Goal: Task Accomplishment & Management: Manage account settings

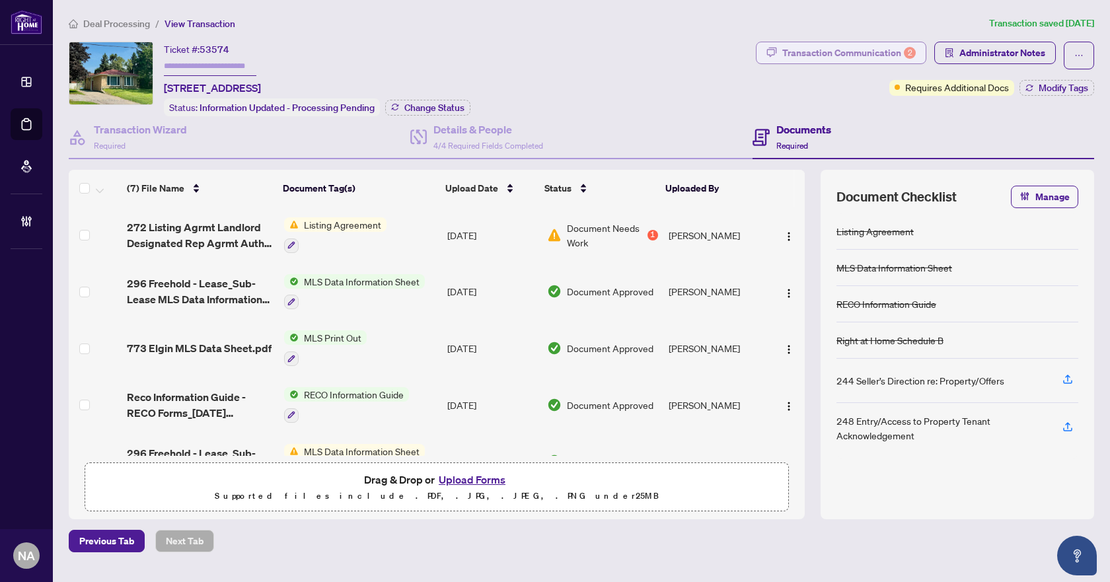
click at [829, 48] on div "Transaction Communication 2" at bounding box center [848, 52] width 133 height 21
type textarea "**********"
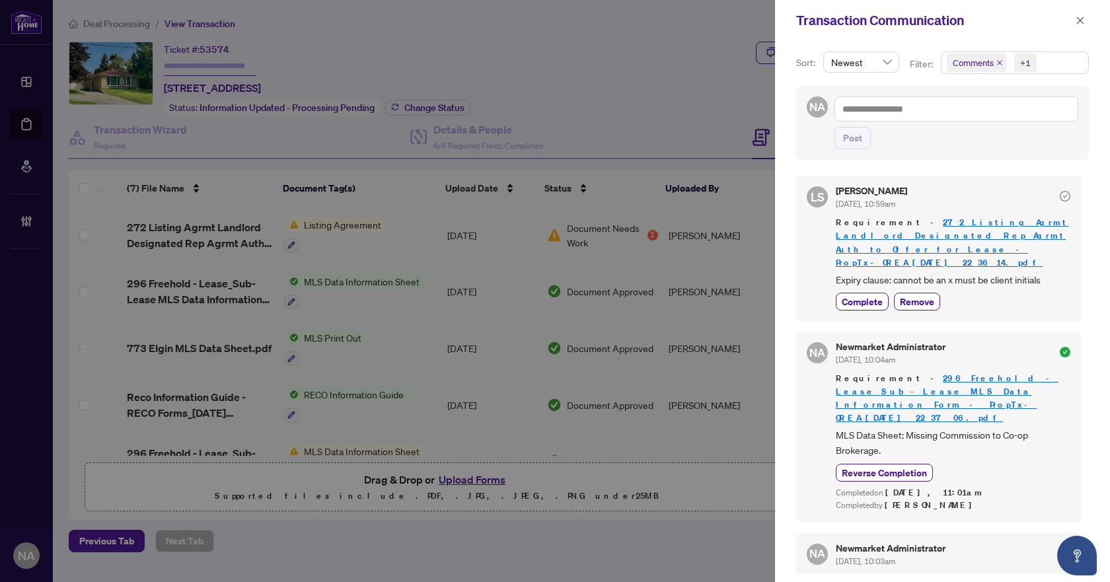
drag, startPoint x: 1078, startPoint y: 22, endPoint x: 1007, endPoint y: 40, distance: 73.1
click at [1078, 22] on icon "close" at bounding box center [1080, 20] width 9 height 9
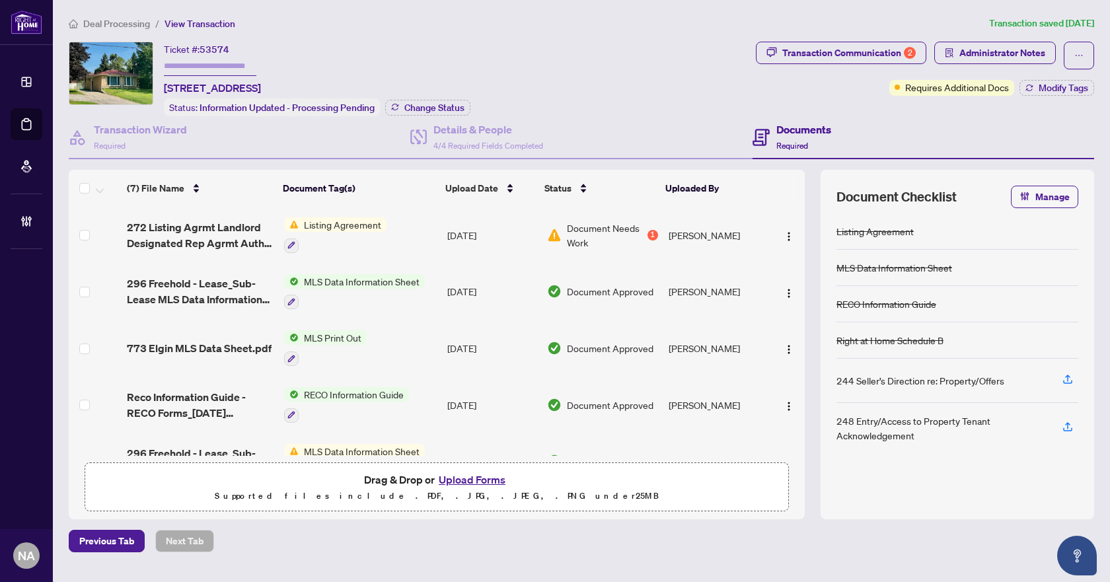
click at [128, 19] on span "Deal Processing" at bounding box center [116, 24] width 67 height 12
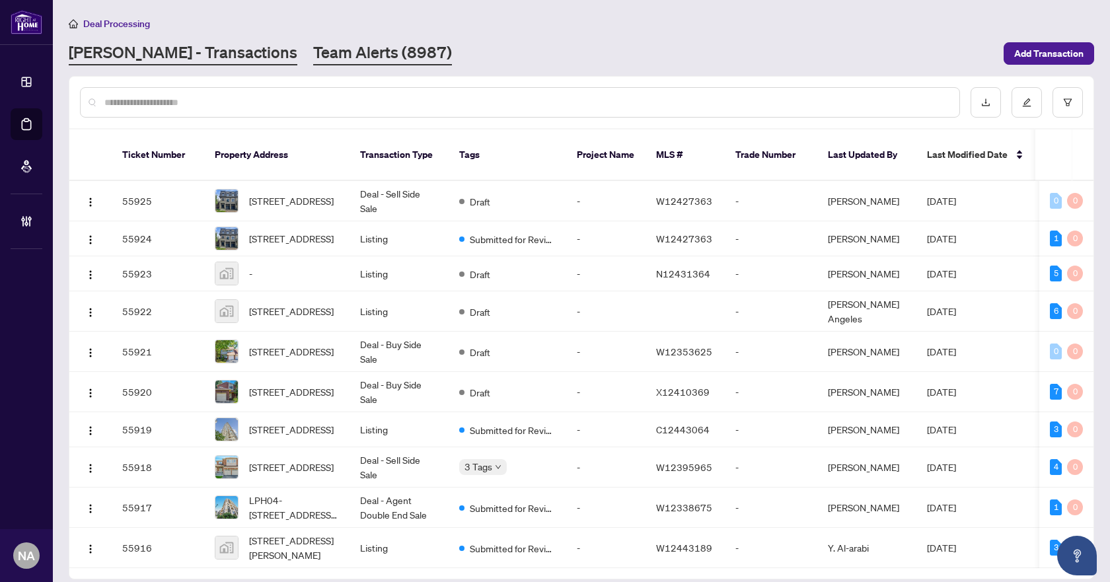
click at [316, 59] on link "Team Alerts (8987)" at bounding box center [382, 54] width 139 height 24
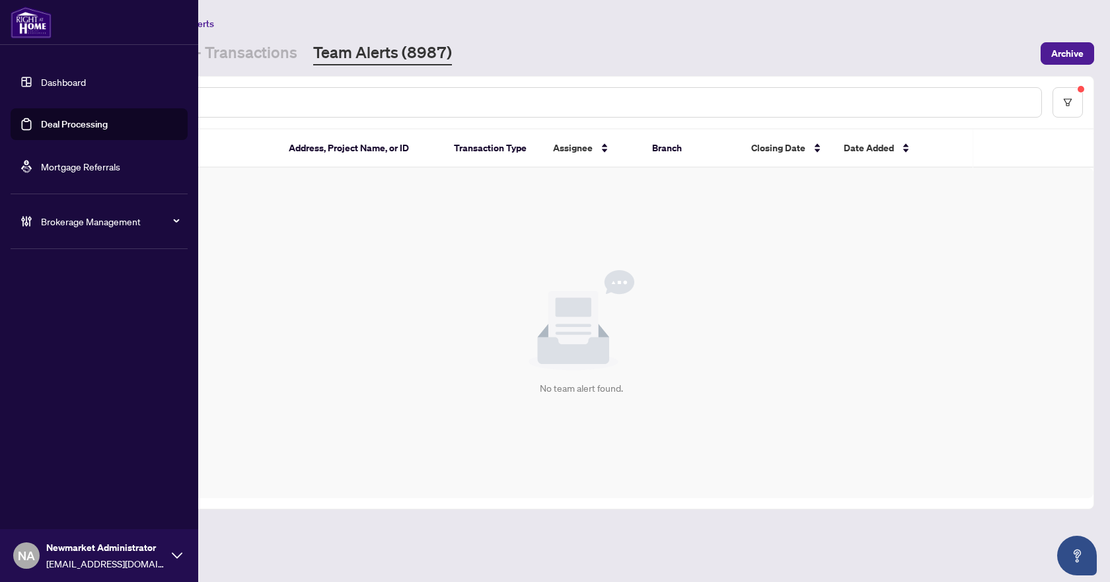
click at [52, 226] on span "Brokerage Management" at bounding box center [109, 221] width 137 height 15
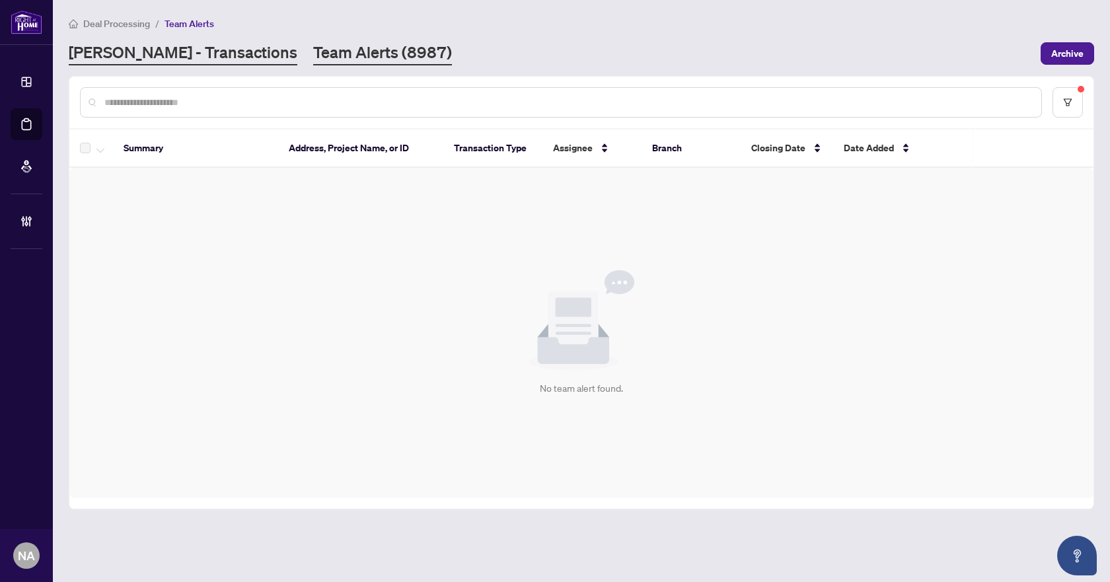
click at [167, 55] on link "[PERSON_NAME] - Transactions" at bounding box center [183, 54] width 229 height 24
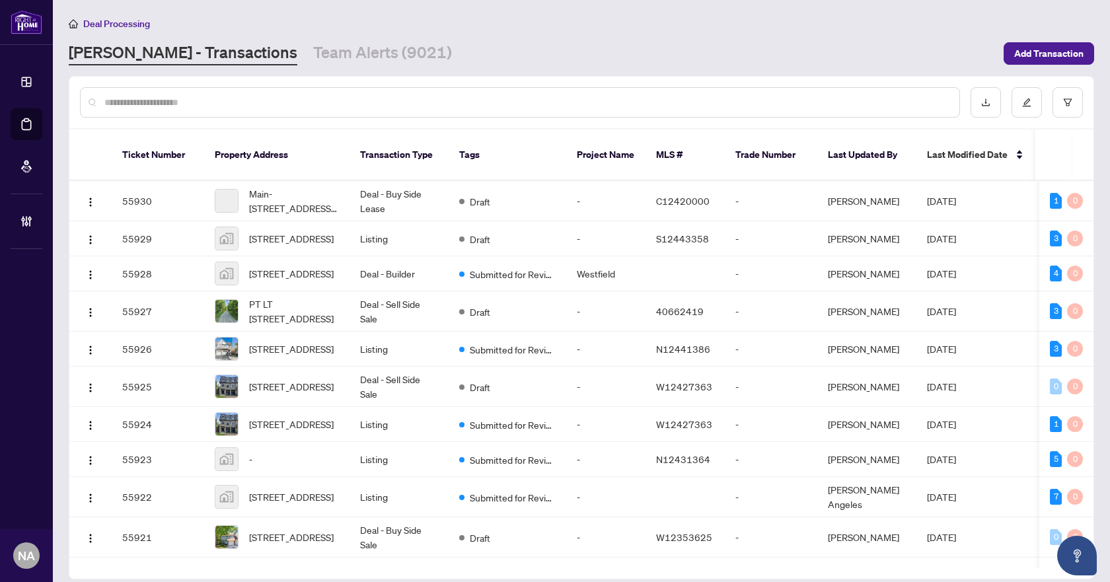
click at [192, 100] on input "text" at bounding box center [526, 102] width 845 height 15
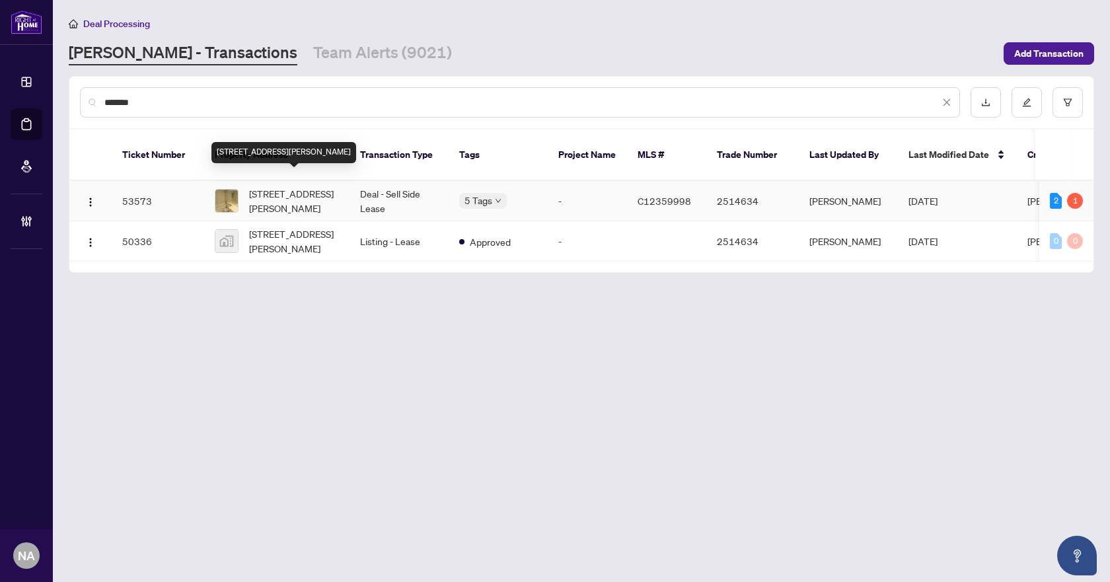
type input "*******"
click at [292, 186] on span "[STREET_ADDRESS][PERSON_NAME]" at bounding box center [294, 200] width 90 height 29
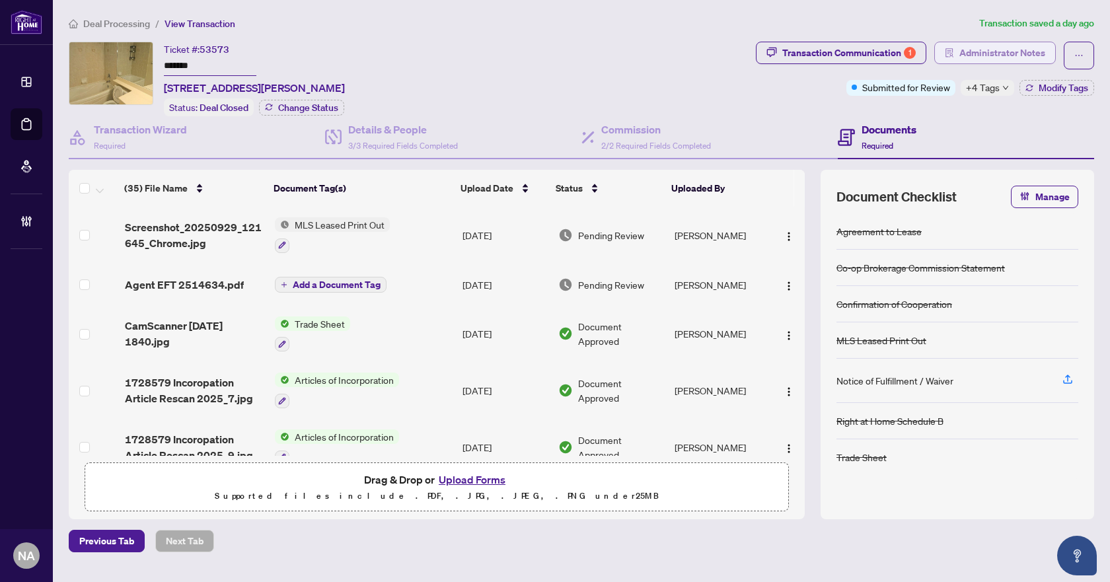
click at [1011, 50] on span "Administrator Notes" at bounding box center [1003, 52] width 86 height 21
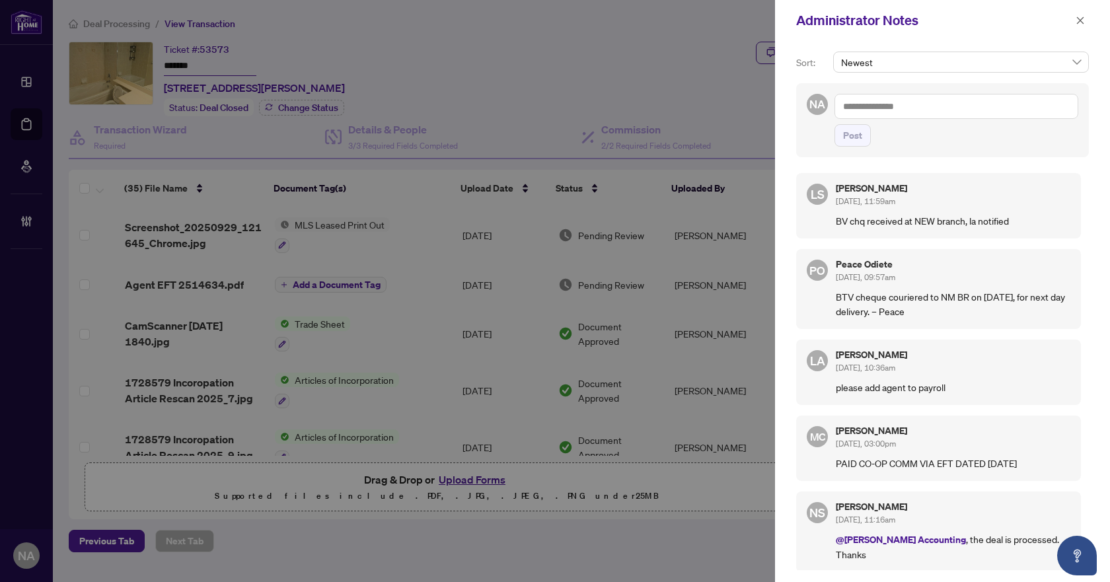
click at [928, 107] on textarea at bounding box center [957, 106] width 244 height 25
paste textarea "**********"
type textarea "**********"
click at [859, 139] on span "Post" at bounding box center [852, 135] width 19 height 21
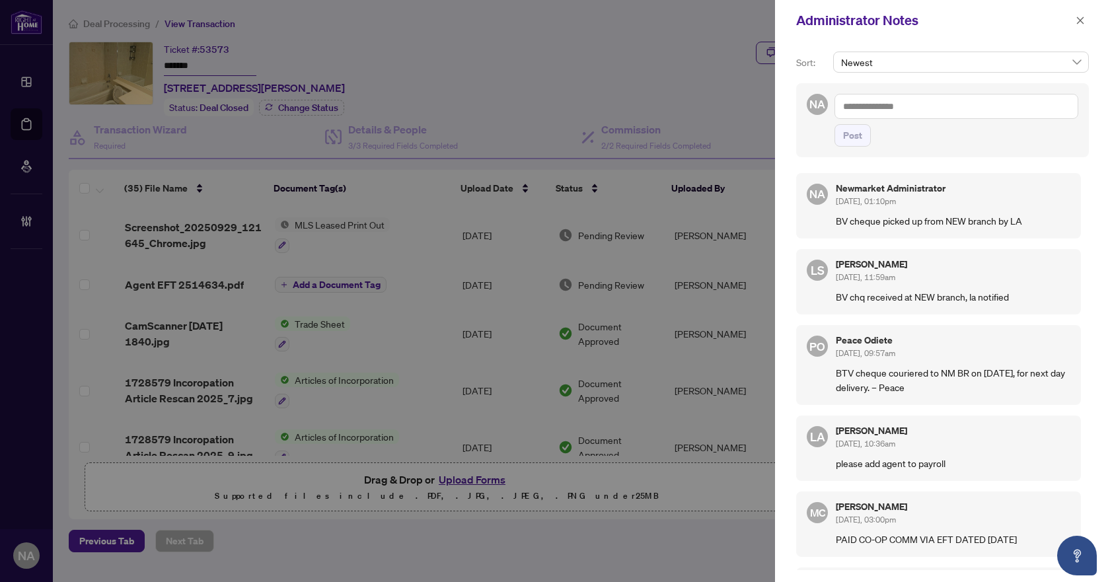
click at [629, 44] on div at bounding box center [555, 291] width 1110 height 582
drag, startPoint x: 1084, startPoint y: 21, endPoint x: 1069, endPoint y: 25, distance: 16.3
click at [1084, 21] on icon "close" at bounding box center [1080, 20] width 9 height 9
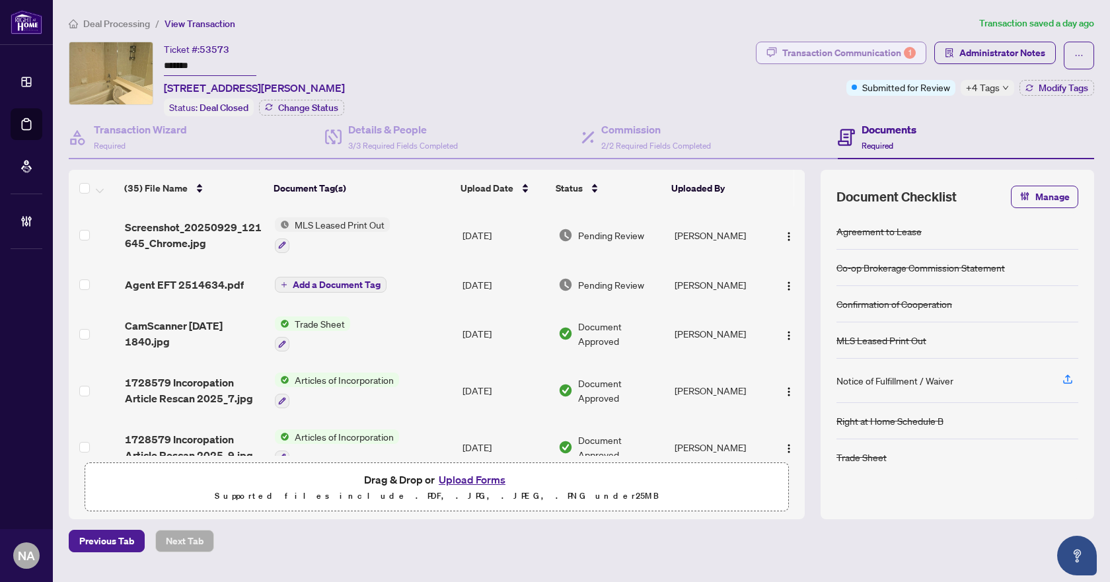
click at [875, 53] on div "Transaction Communication 1" at bounding box center [848, 52] width 133 height 21
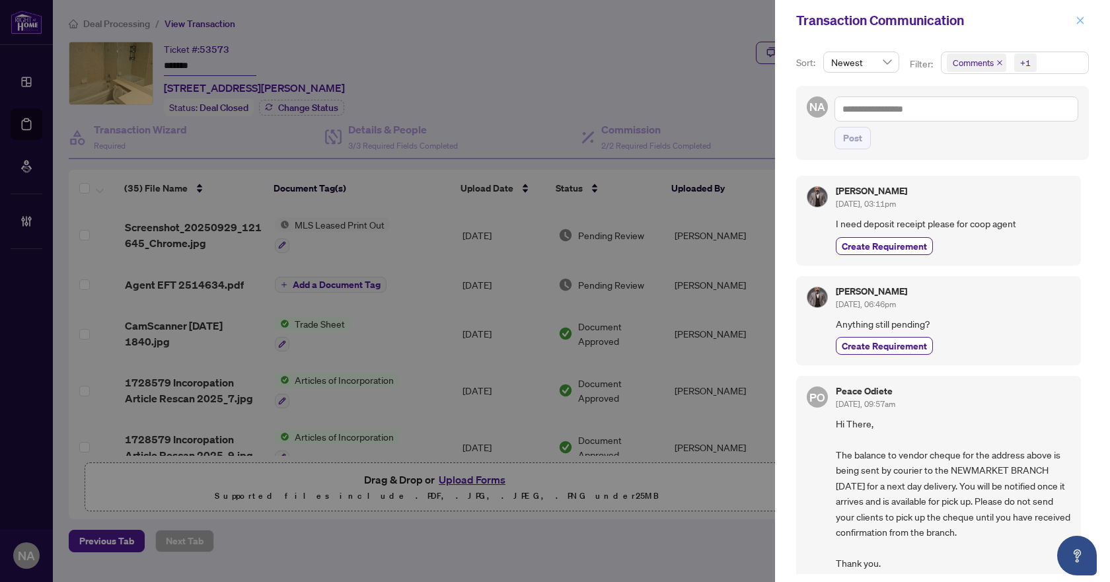
click at [1078, 19] on icon "close" at bounding box center [1080, 20] width 7 height 7
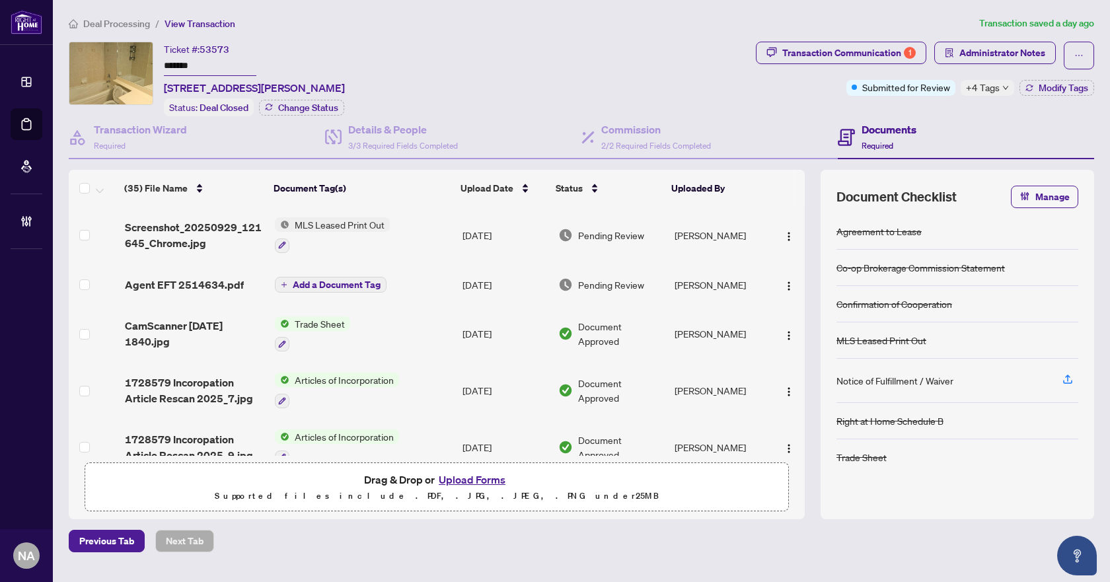
click at [102, 20] on span "Deal Processing" at bounding box center [116, 24] width 67 height 12
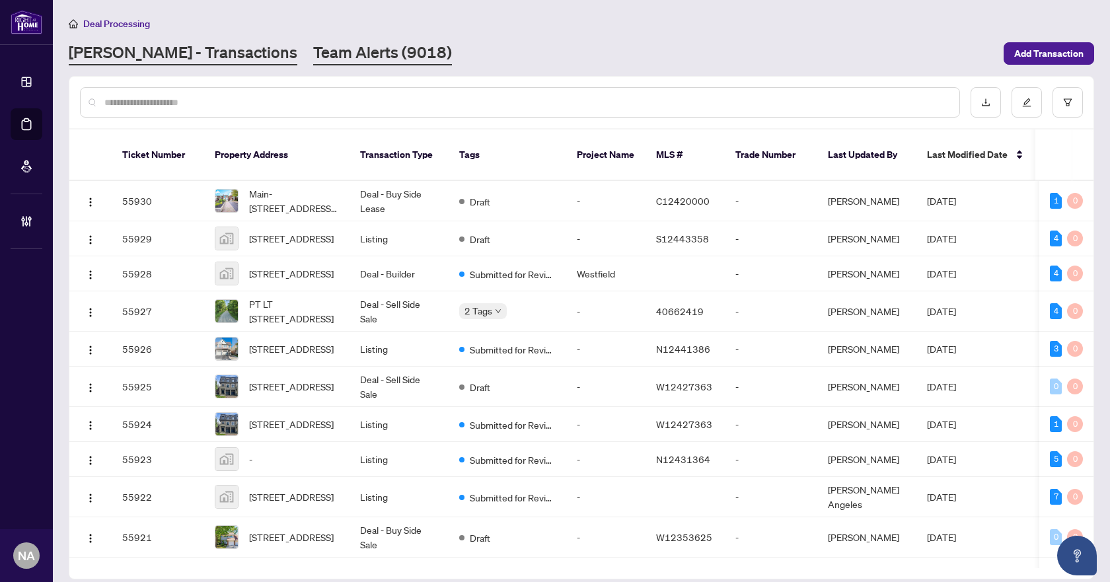
click at [317, 51] on link "Team Alerts (9018)" at bounding box center [382, 54] width 139 height 24
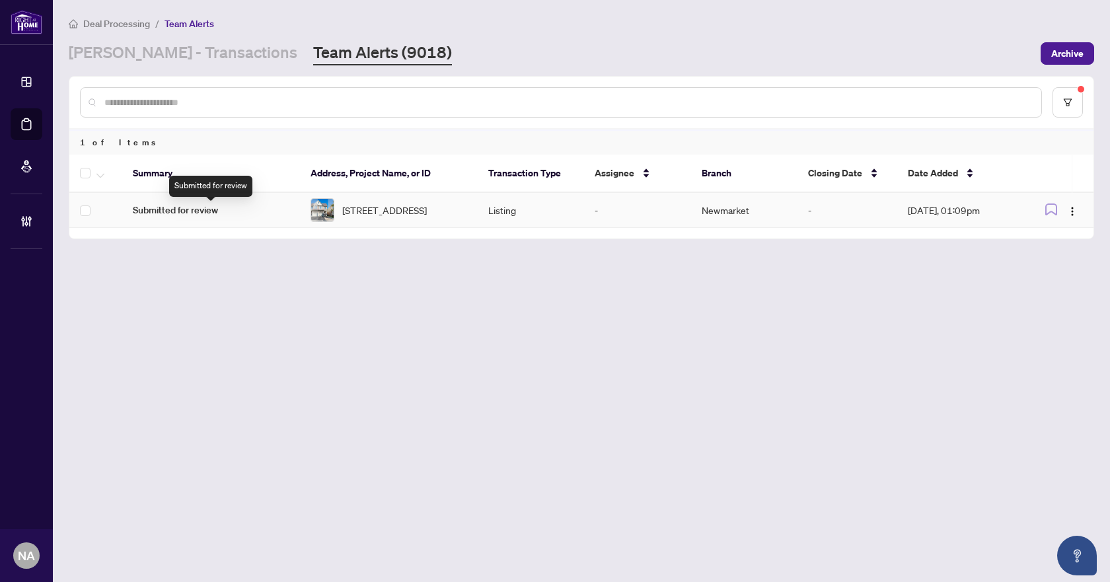
click at [197, 215] on span "Submitted for review" at bounding box center [211, 210] width 157 height 15
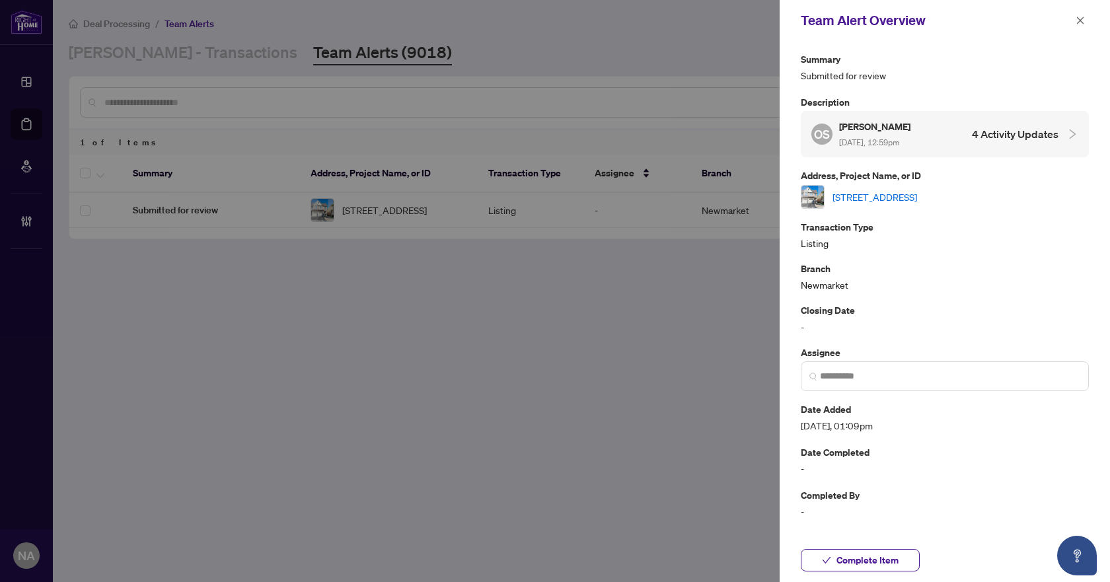
click at [901, 192] on link "[STREET_ADDRESS]" at bounding box center [875, 197] width 85 height 15
click at [867, 555] on span "Complete Item" at bounding box center [868, 560] width 62 height 21
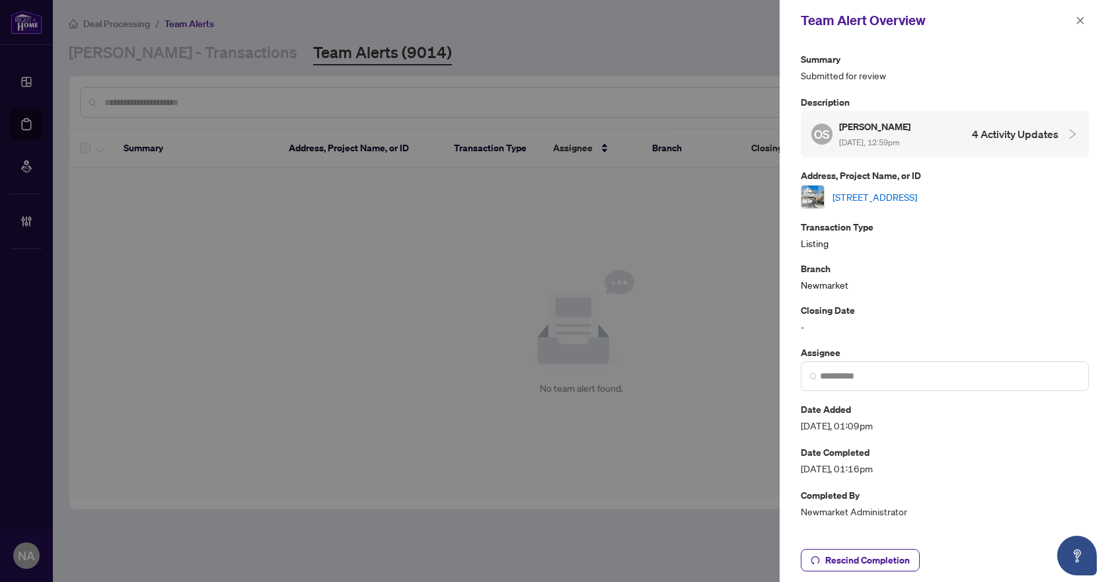
drag, startPoint x: 1084, startPoint y: 20, endPoint x: 843, endPoint y: 53, distance: 243.4
click at [1084, 20] on icon "close" at bounding box center [1080, 20] width 9 height 9
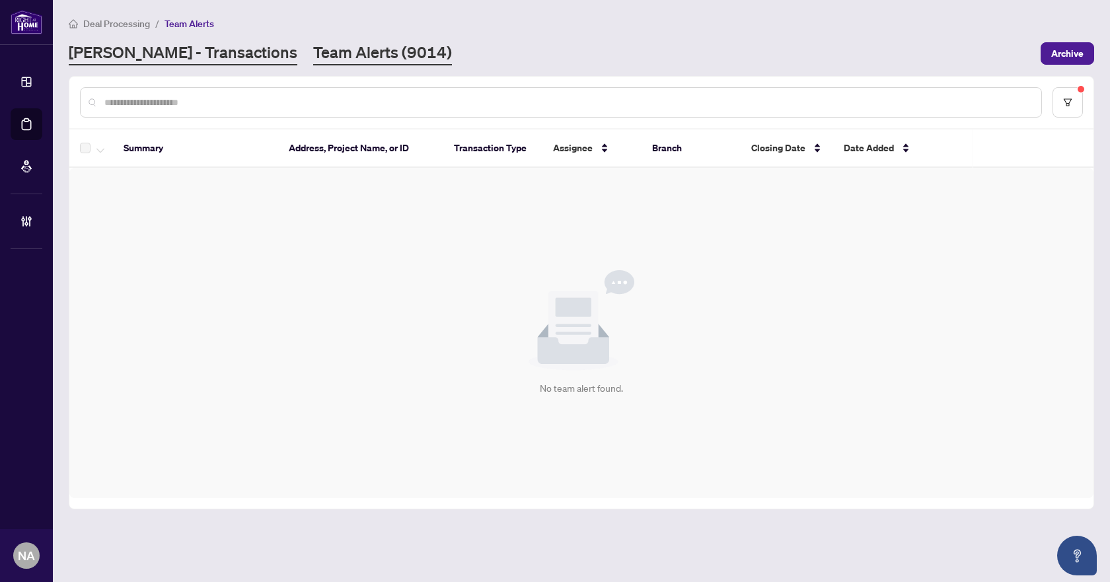
click at [174, 47] on link "[PERSON_NAME] - Transactions" at bounding box center [183, 54] width 229 height 24
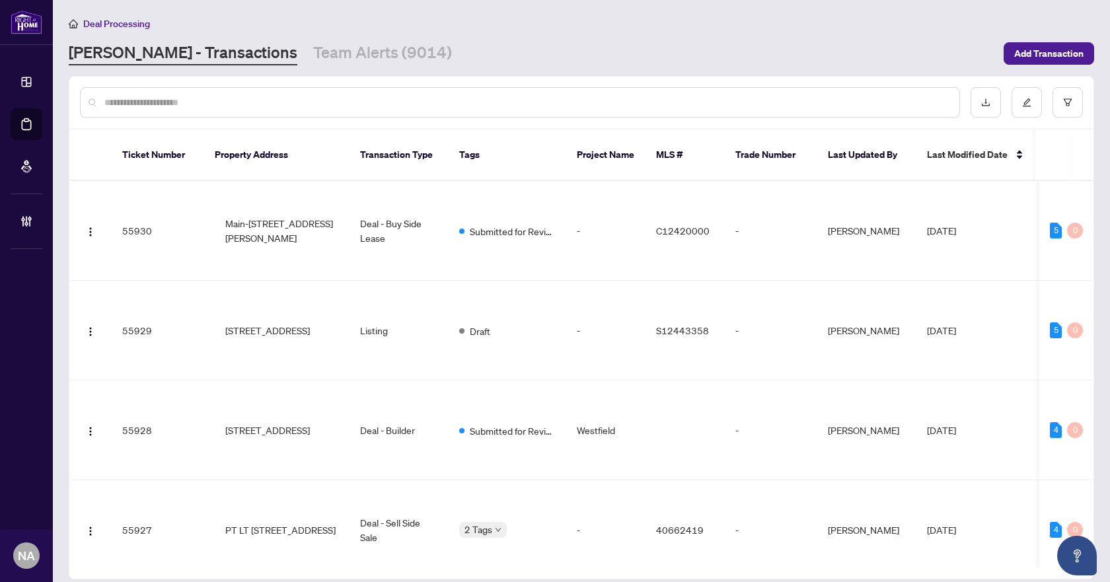
click at [167, 98] on input "text" at bounding box center [526, 102] width 845 height 15
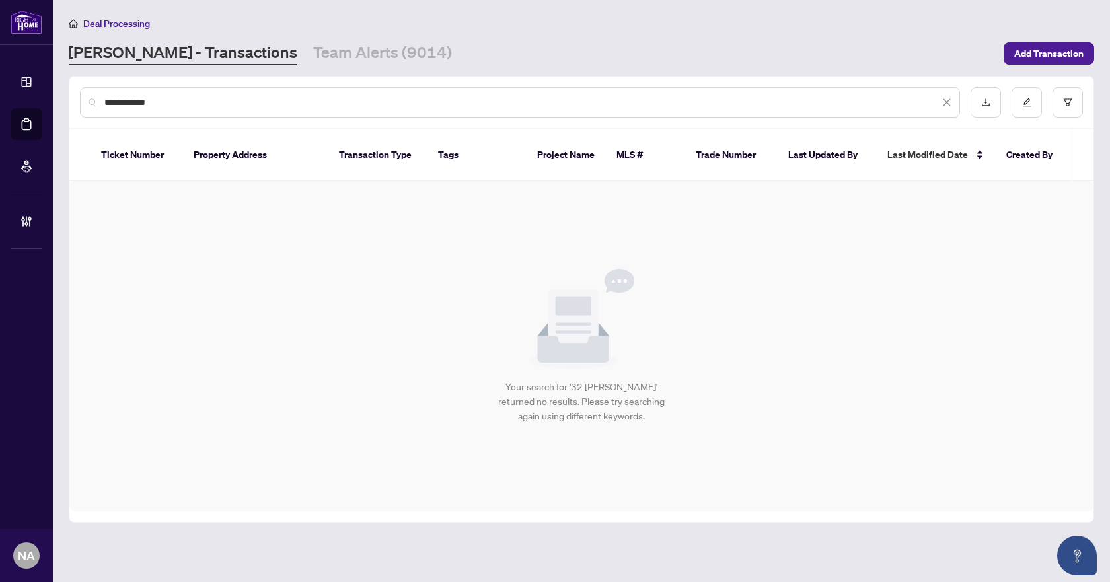
drag, startPoint x: 167, startPoint y: 108, endPoint x: 65, endPoint y: 98, distance: 101.6
click at [42, 111] on div "**********" at bounding box center [555, 291] width 1110 height 582
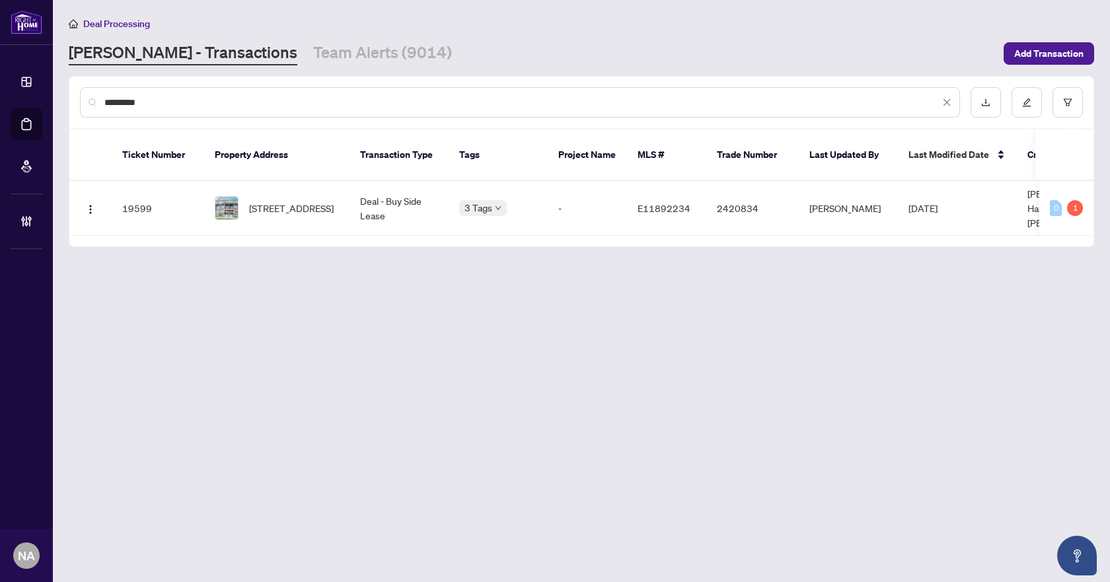
type input "*********"
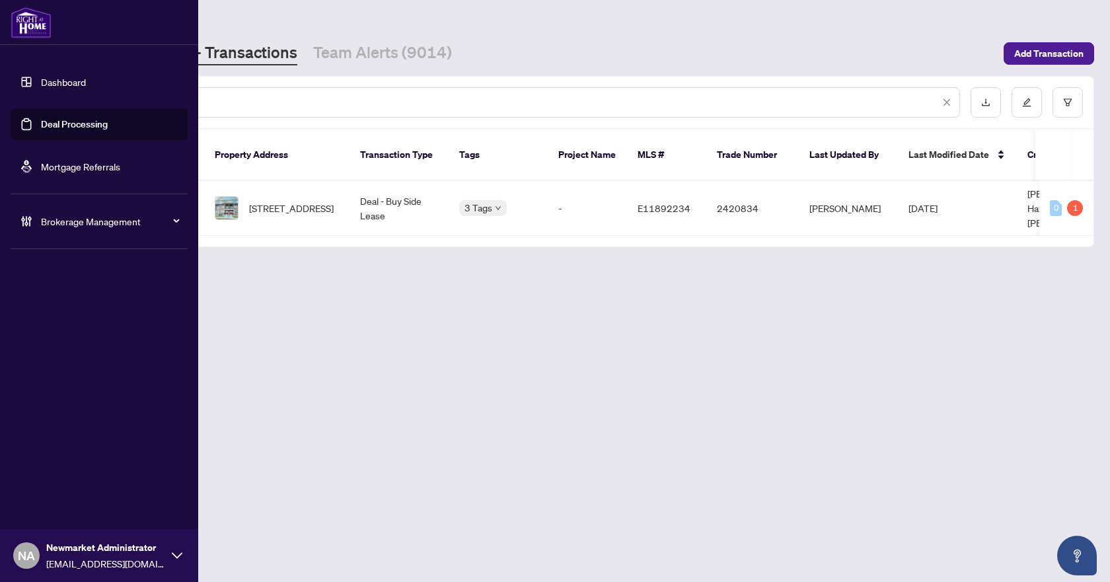
click at [43, 219] on span "Brokerage Management" at bounding box center [109, 221] width 137 height 15
click at [93, 322] on link "Manage Agents" at bounding box center [60, 317] width 65 height 12
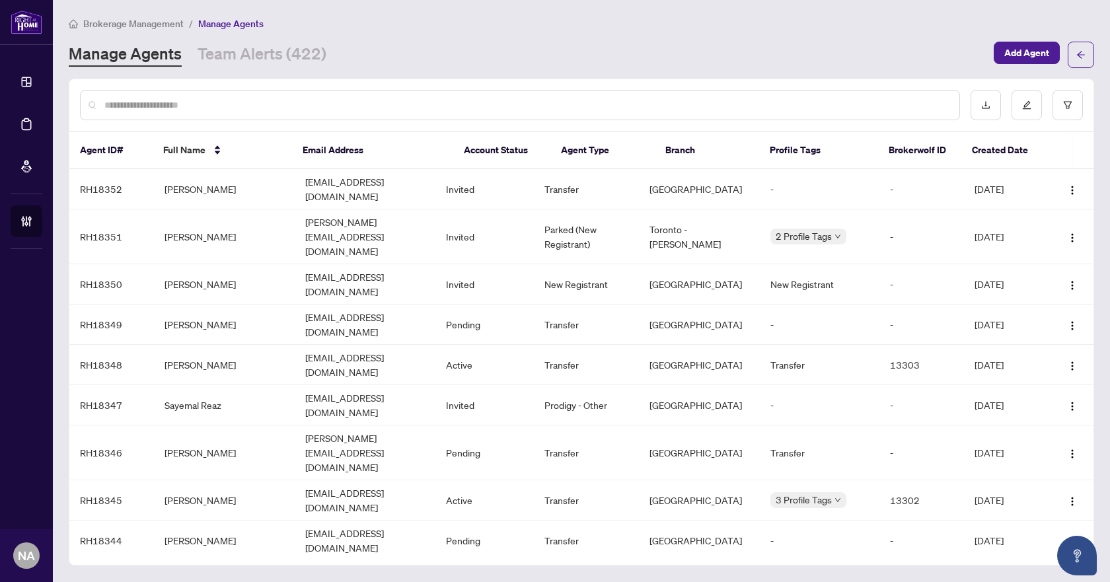
click at [411, 94] on div at bounding box center [520, 105] width 880 height 30
click at [408, 100] on input "text" at bounding box center [526, 105] width 845 height 15
click at [361, 102] on input "text" at bounding box center [526, 105] width 845 height 15
paste input "*********"
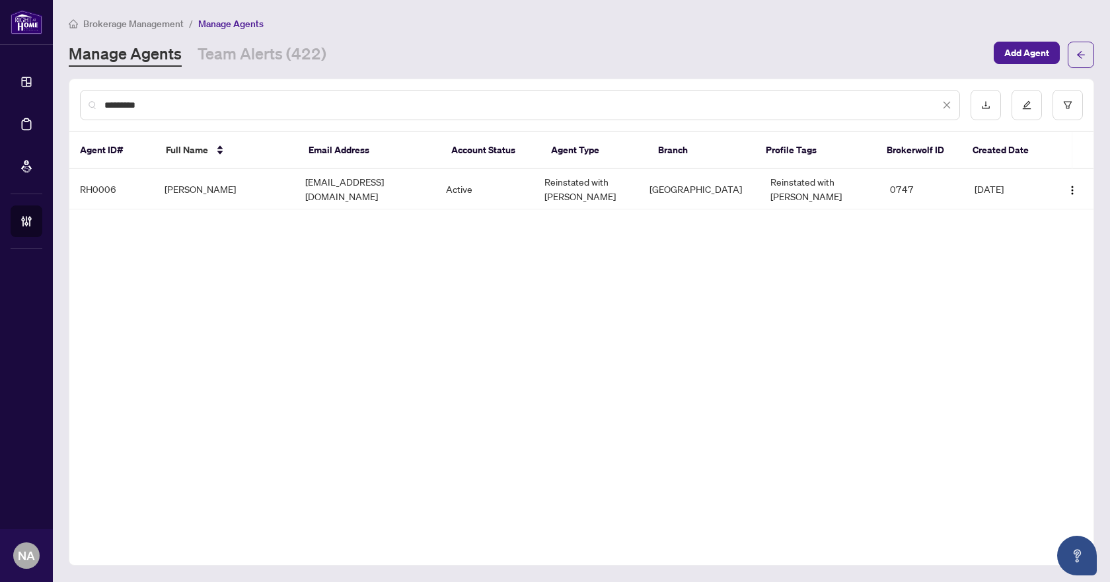
type input "*********"
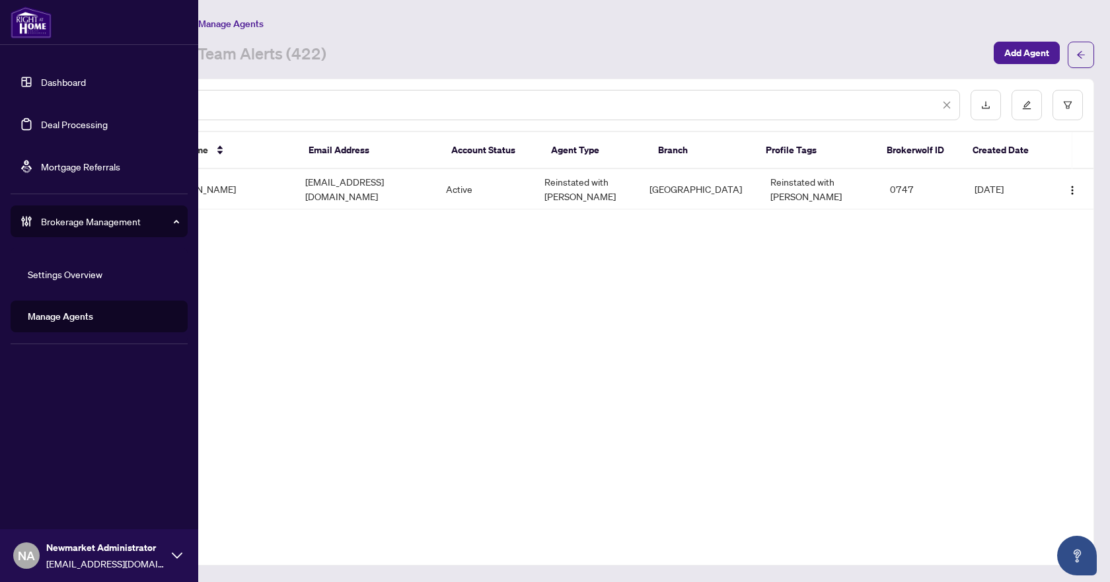
click at [50, 122] on link "Deal Processing" at bounding box center [74, 124] width 67 height 12
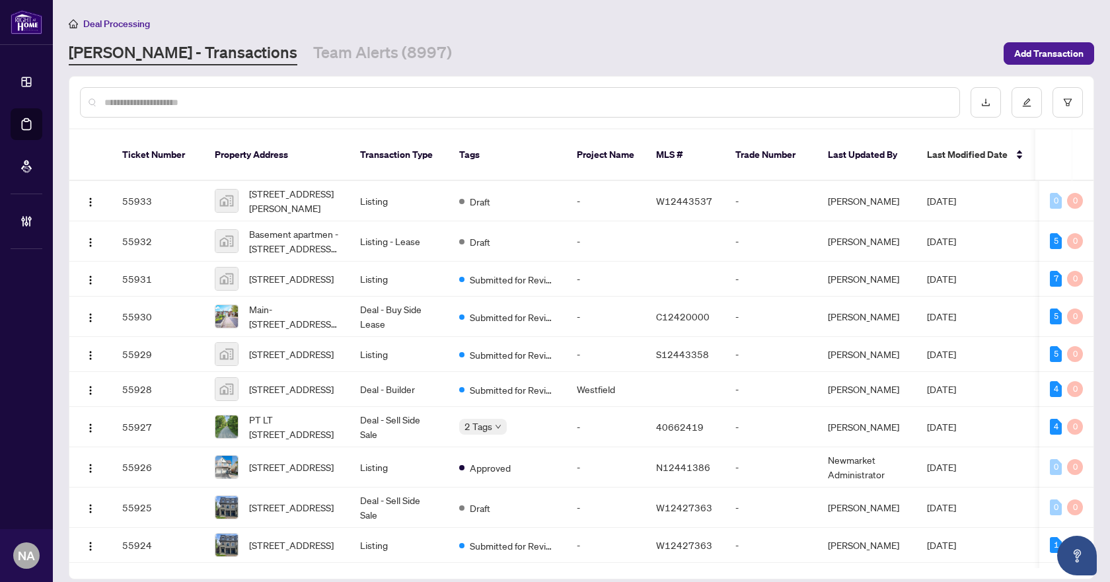
click at [167, 101] on input "text" at bounding box center [526, 102] width 845 height 15
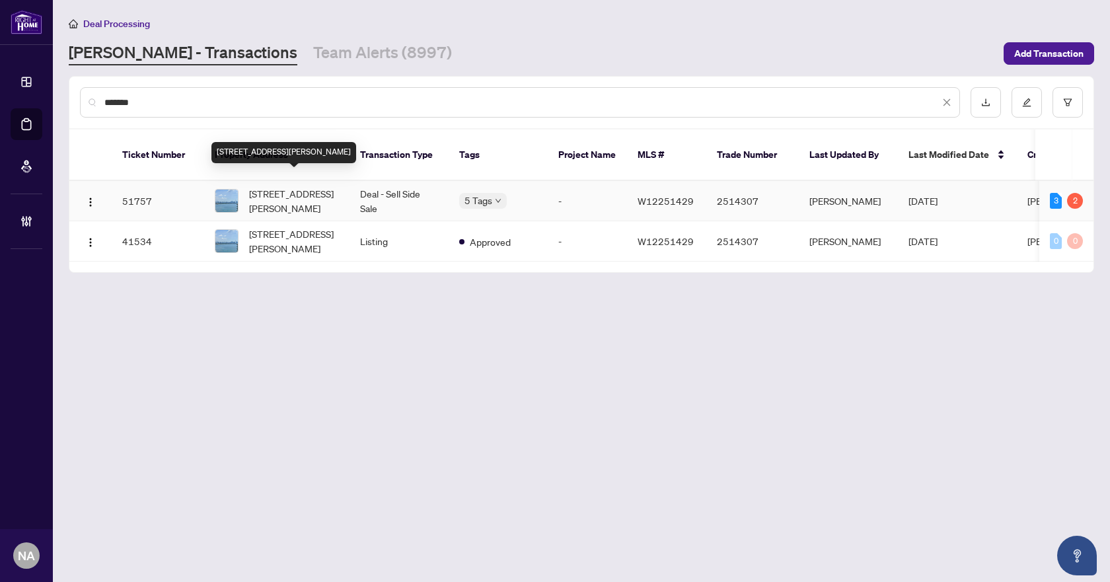
type input "*******"
click at [293, 186] on span "[STREET_ADDRESS][PERSON_NAME]" at bounding box center [294, 200] width 90 height 29
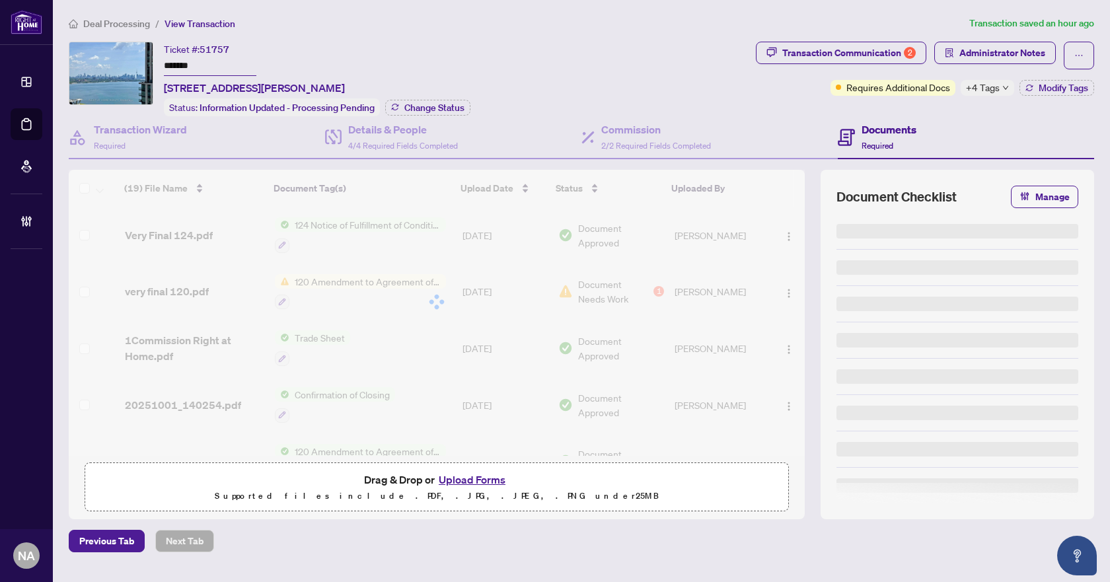
click at [1014, 38] on div "Deal Processing / View Transaction Transaction saved an hour ago Ticket #: 5175…" at bounding box center [581, 284] width 1036 height 537
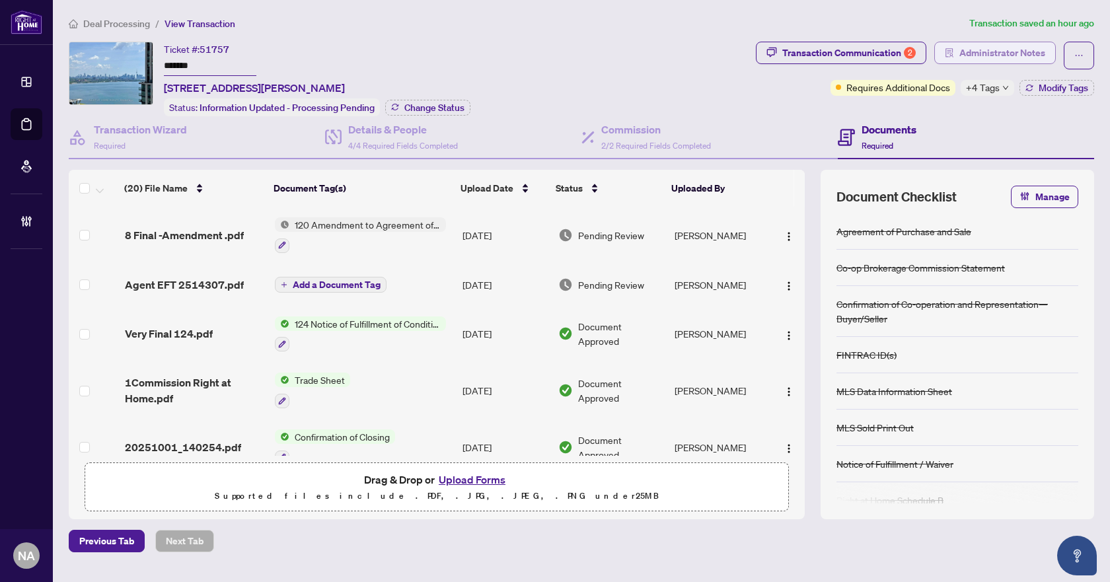
click at [1012, 47] on span "Administrator Notes" at bounding box center [1003, 52] width 86 height 21
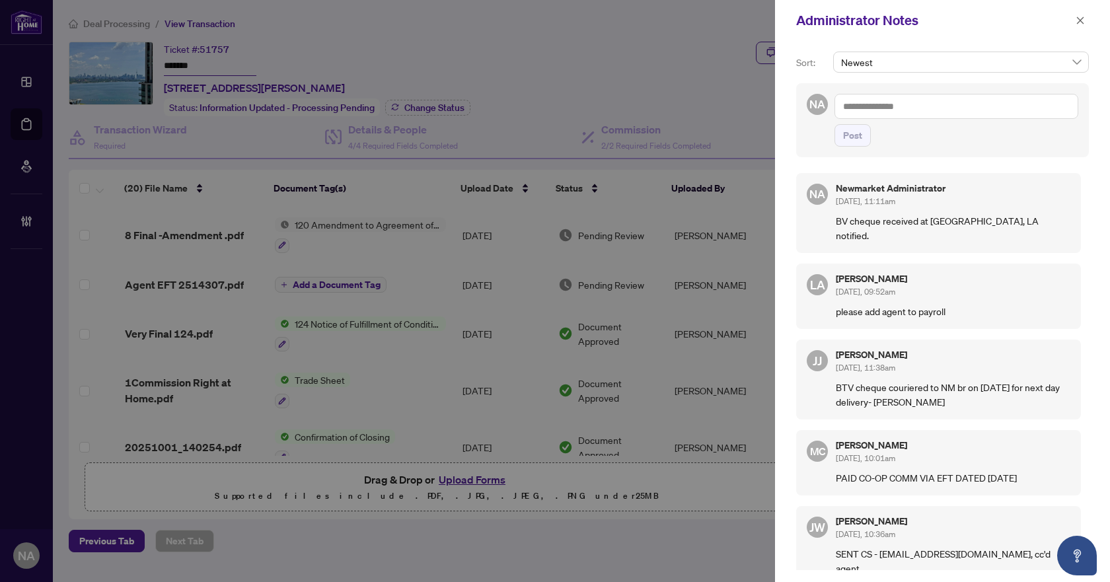
click at [935, 73] on div "Newest" at bounding box center [961, 68] width 261 height 32
click at [896, 122] on div "Post" at bounding box center [957, 120] width 244 height 53
click at [898, 100] on textarea at bounding box center [957, 106] width 244 height 25
click at [871, 106] on textarea "**********" at bounding box center [957, 106] width 244 height 25
type textarea "**********"
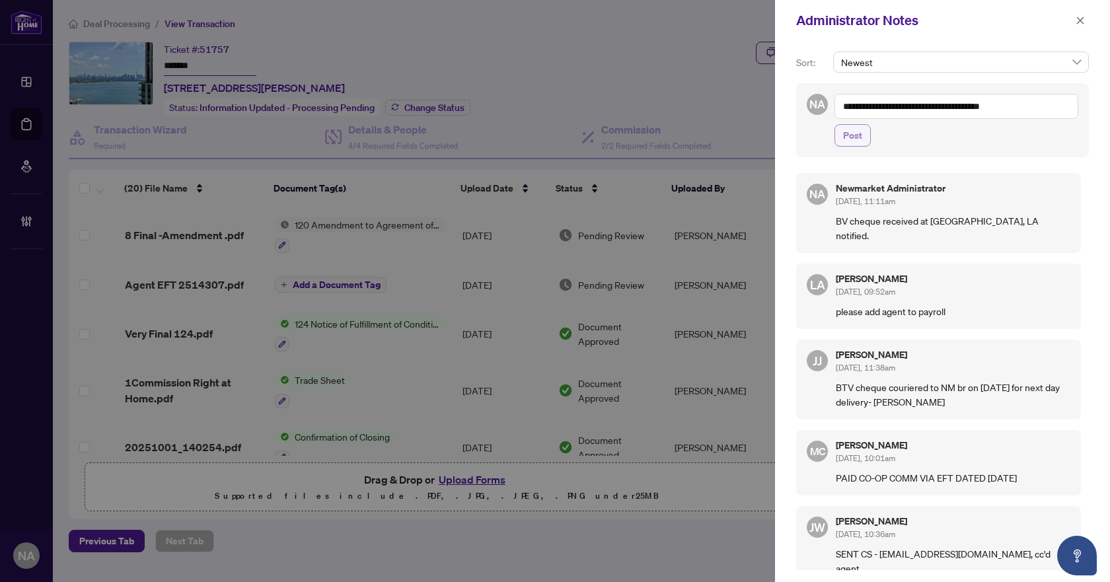
click at [859, 129] on span "Post" at bounding box center [852, 135] width 19 height 21
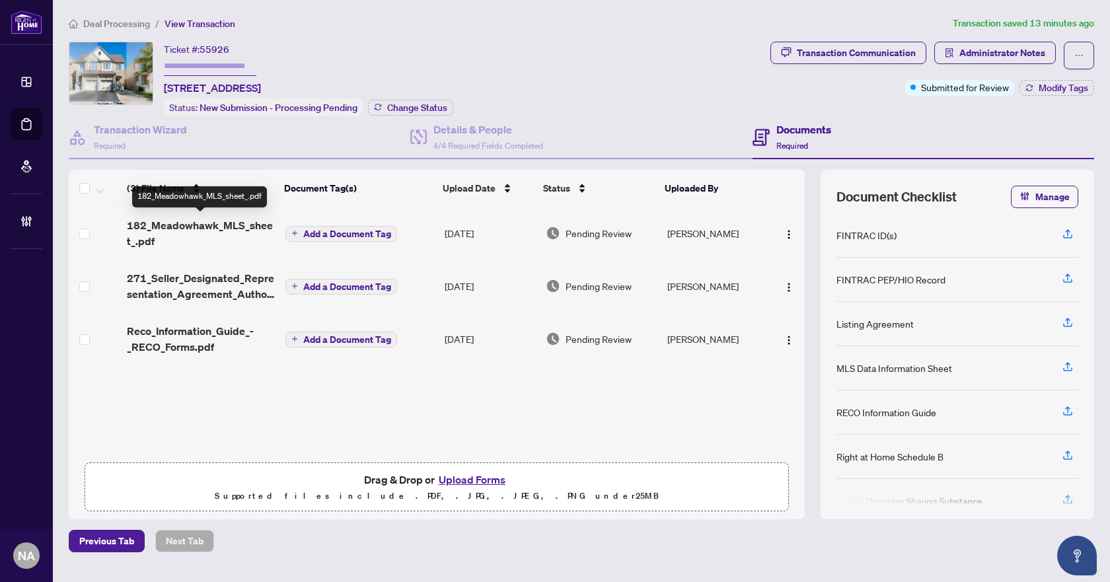
click at [213, 227] on span "182_Meadowhawk_MLS_sheet_.pdf" at bounding box center [200, 233] width 147 height 32
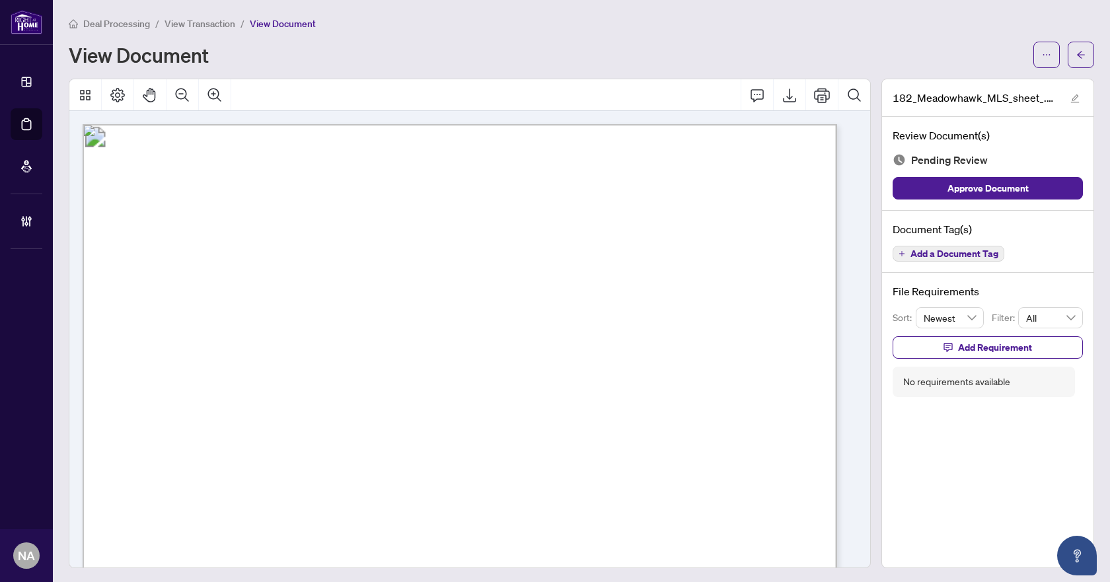
click at [930, 252] on span "Add a Document Tag" at bounding box center [955, 253] width 88 height 9
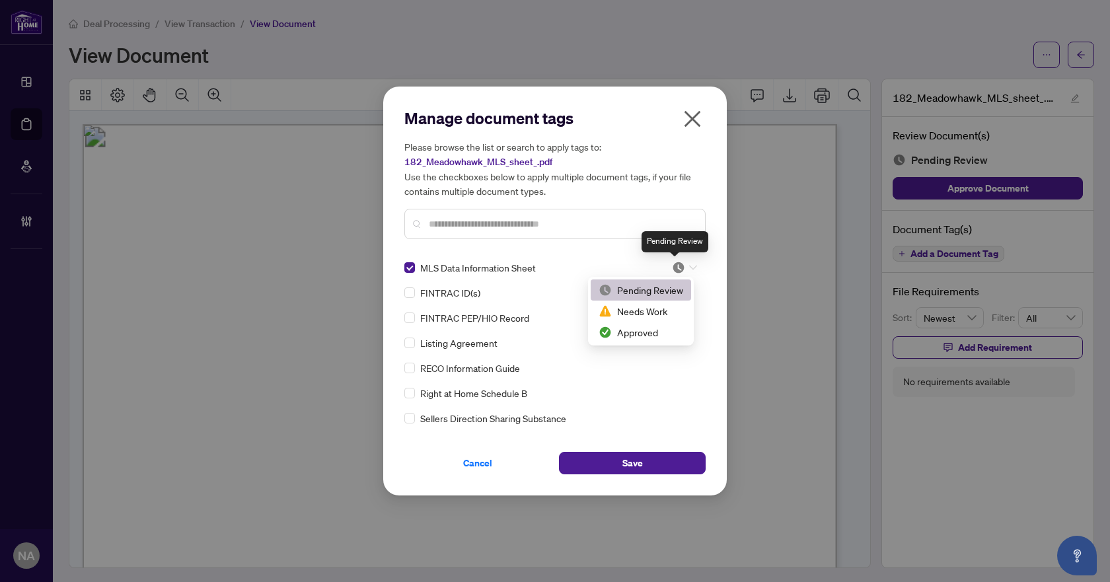
click at [679, 267] on img at bounding box center [678, 267] width 13 height 13
click at [656, 340] on div "Approved" at bounding box center [641, 332] width 100 height 21
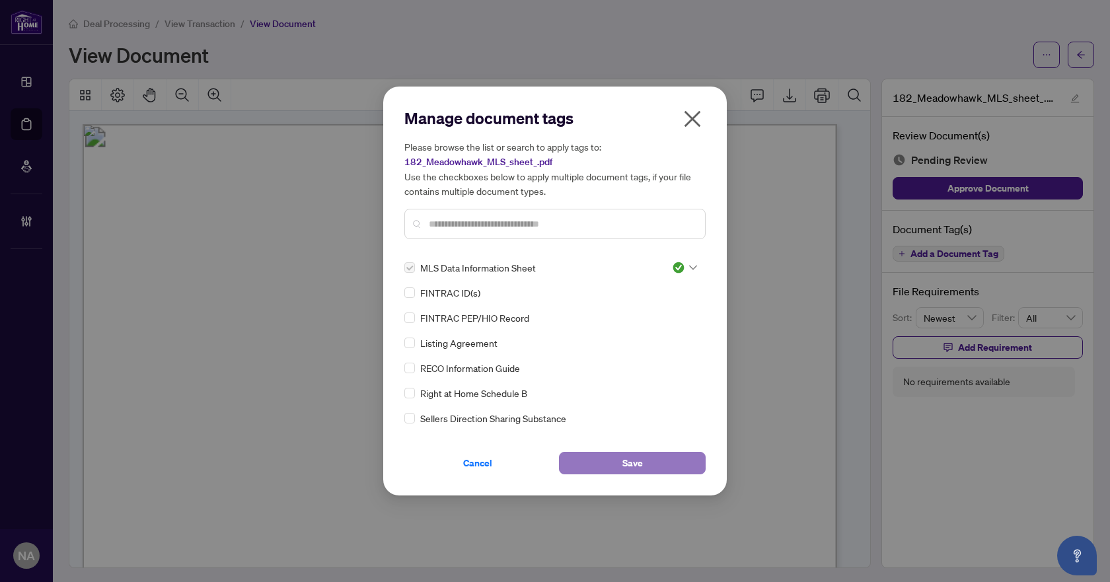
click at [636, 463] on span "Save" at bounding box center [632, 463] width 20 height 21
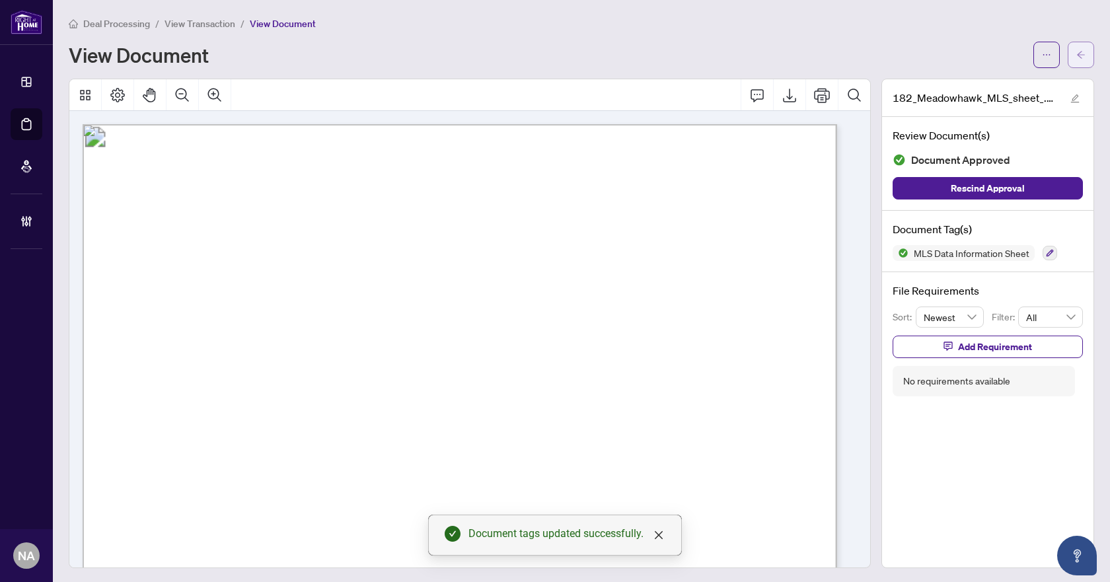
click at [1076, 53] on icon "arrow-left" at bounding box center [1080, 54] width 9 height 9
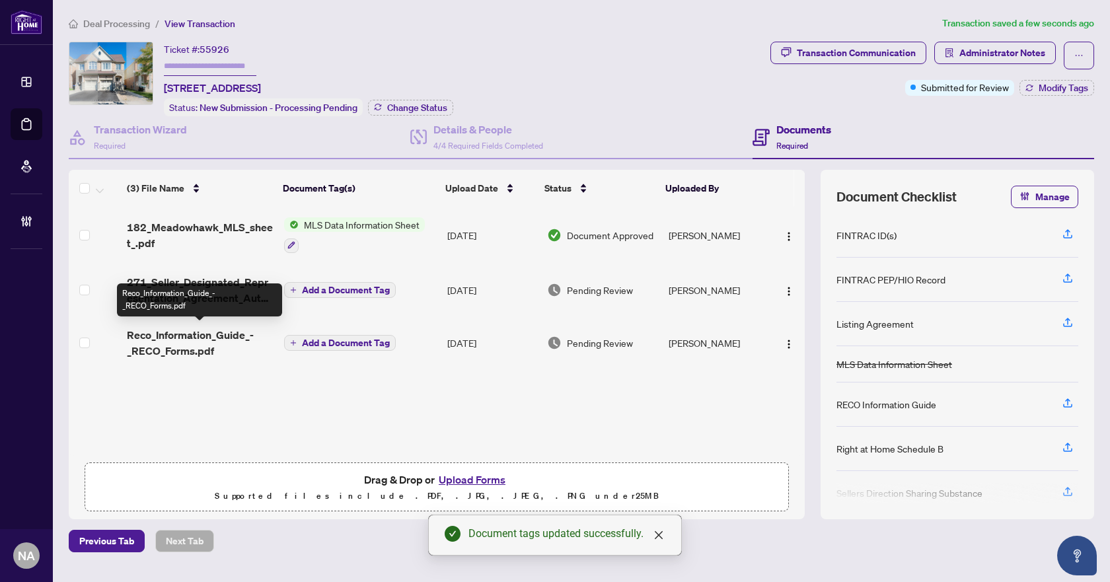
click at [190, 337] on span "Reco_Information_Guide_-_RECO_Forms.pdf" at bounding box center [200, 343] width 147 height 32
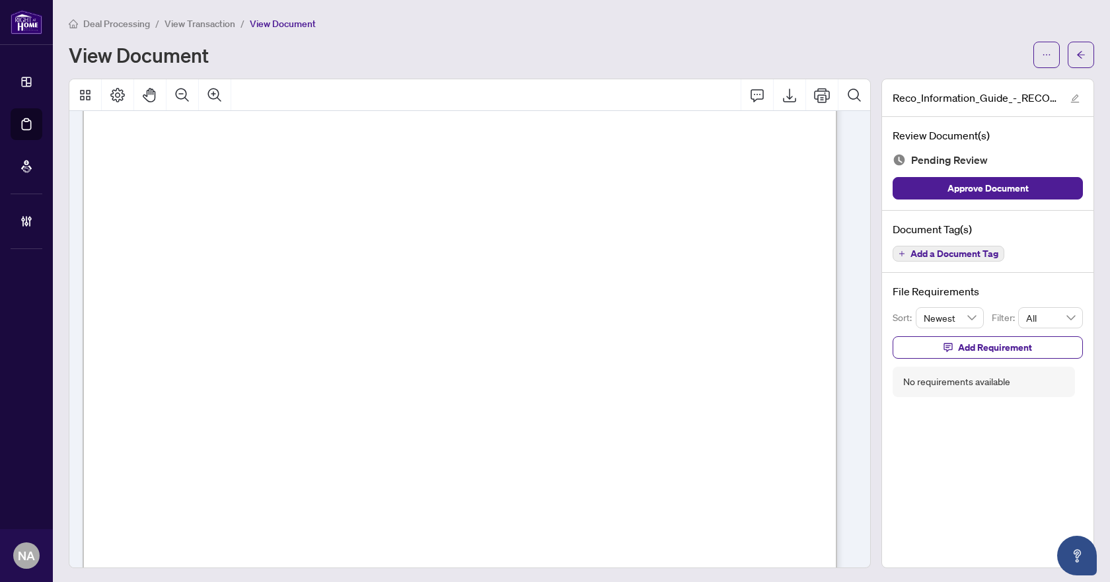
scroll to position [12165, 0]
click at [979, 246] on button "Add a Document Tag" at bounding box center [949, 254] width 112 height 16
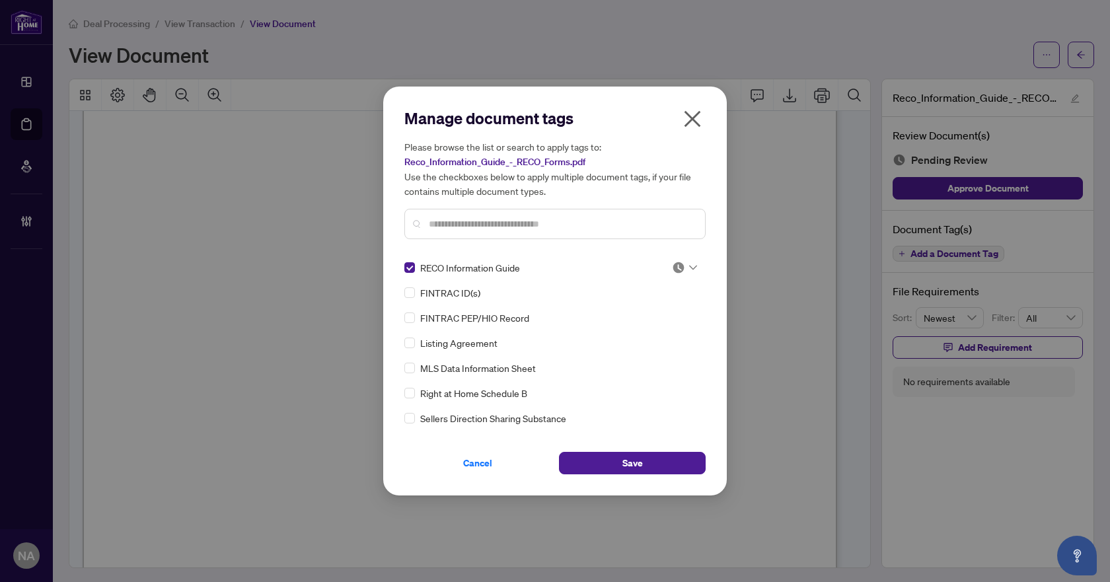
click at [679, 268] on img at bounding box center [678, 267] width 13 height 13
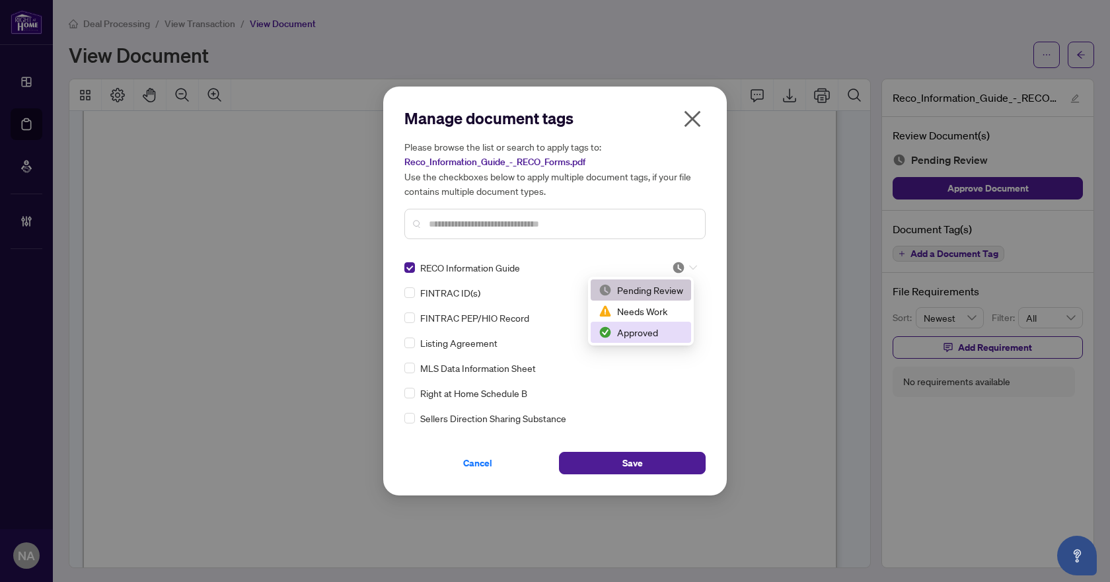
click at [642, 330] on div "Approved" at bounding box center [641, 332] width 85 height 15
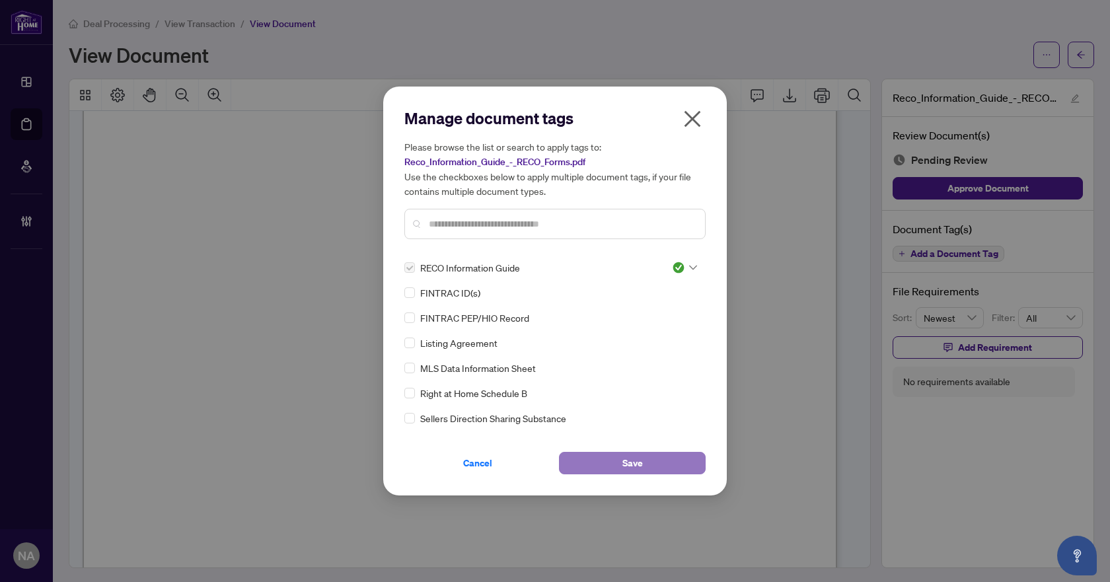
click at [626, 463] on span "Save" at bounding box center [632, 463] width 20 height 21
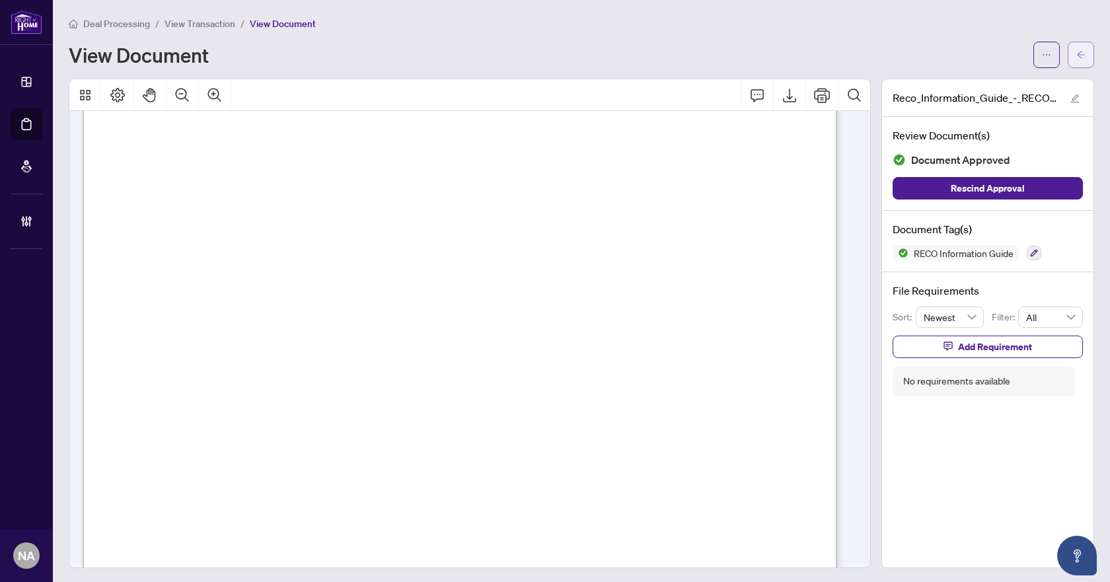
click at [1076, 57] on icon "arrow-left" at bounding box center [1080, 54] width 9 height 9
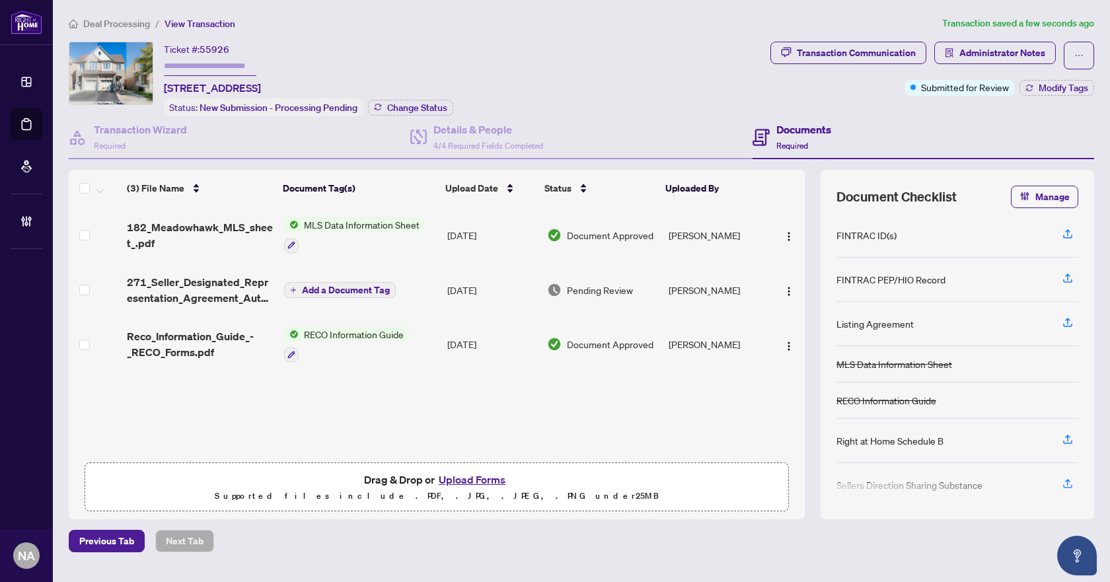
click at [165, 293] on span "271_Seller_Designated_Representation_Agreement_Authority_to_Offer_for_Sale_-_Pr…" at bounding box center [200, 290] width 147 height 32
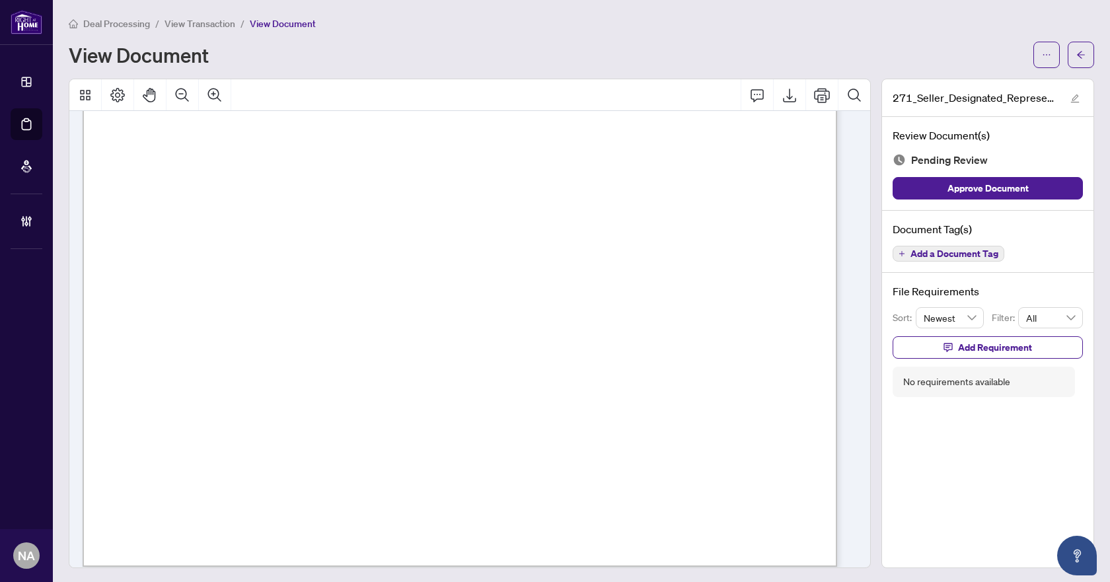
scroll to position [4552, 0]
click at [950, 258] on span "Add a Document Tag" at bounding box center [955, 253] width 88 height 9
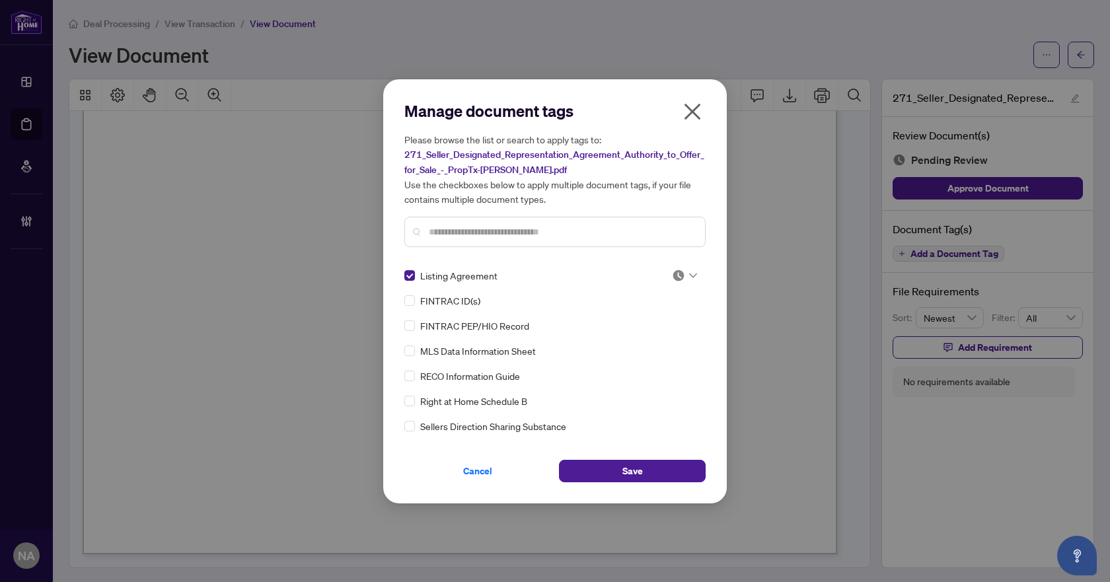
click at [675, 274] on img at bounding box center [678, 275] width 13 height 13
click at [643, 339] on div "Approved" at bounding box center [641, 339] width 85 height 15
click at [662, 473] on button "Save" at bounding box center [632, 471] width 147 height 22
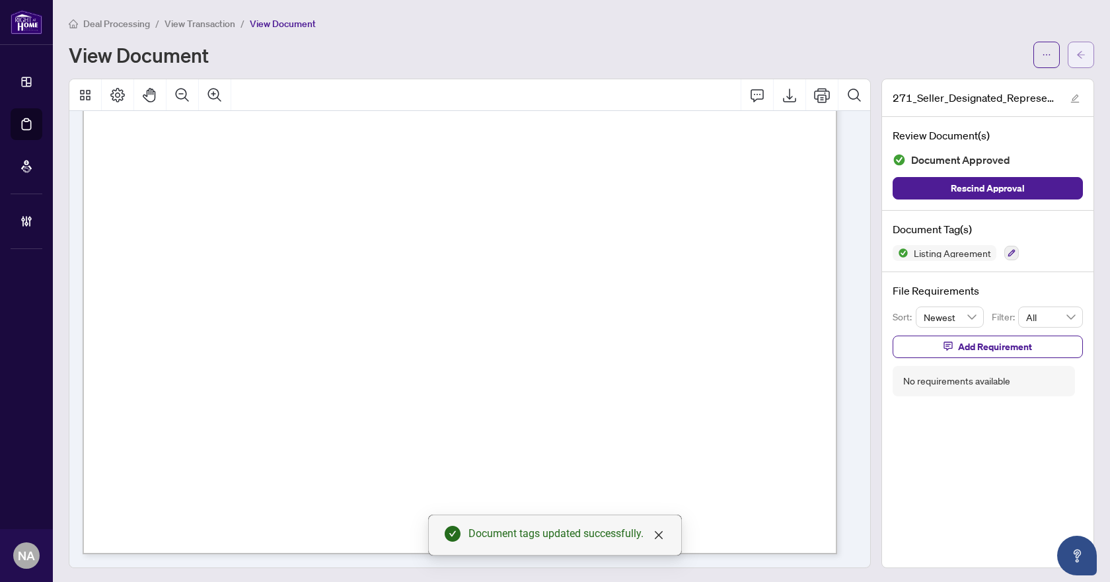
click at [1076, 59] on icon "arrow-left" at bounding box center [1080, 54] width 9 height 9
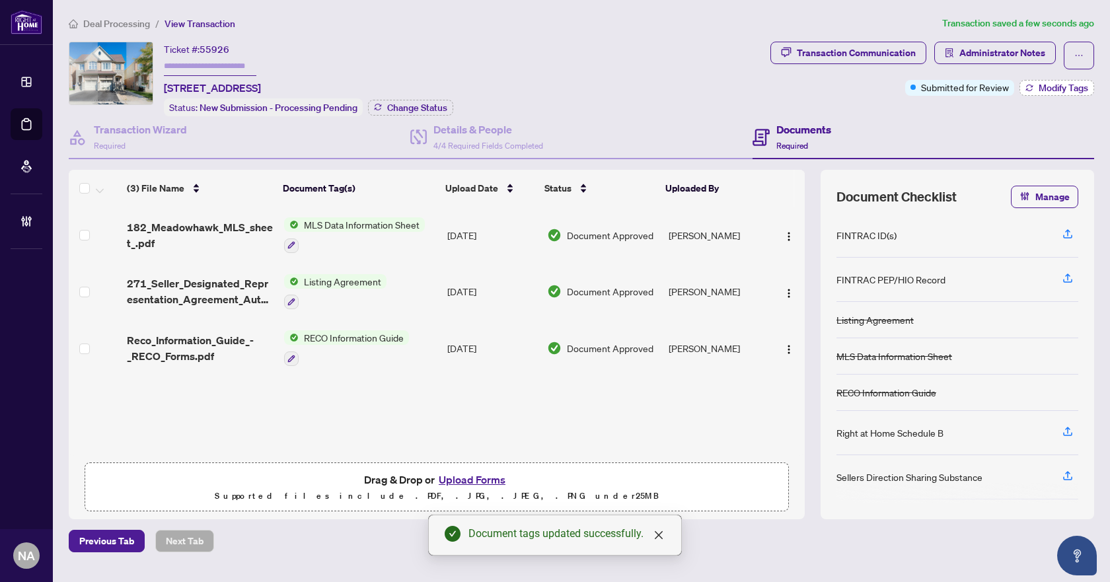
click at [1047, 89] on span "Modify Tags" at bounding box center [1064, 87] width 50 height 9
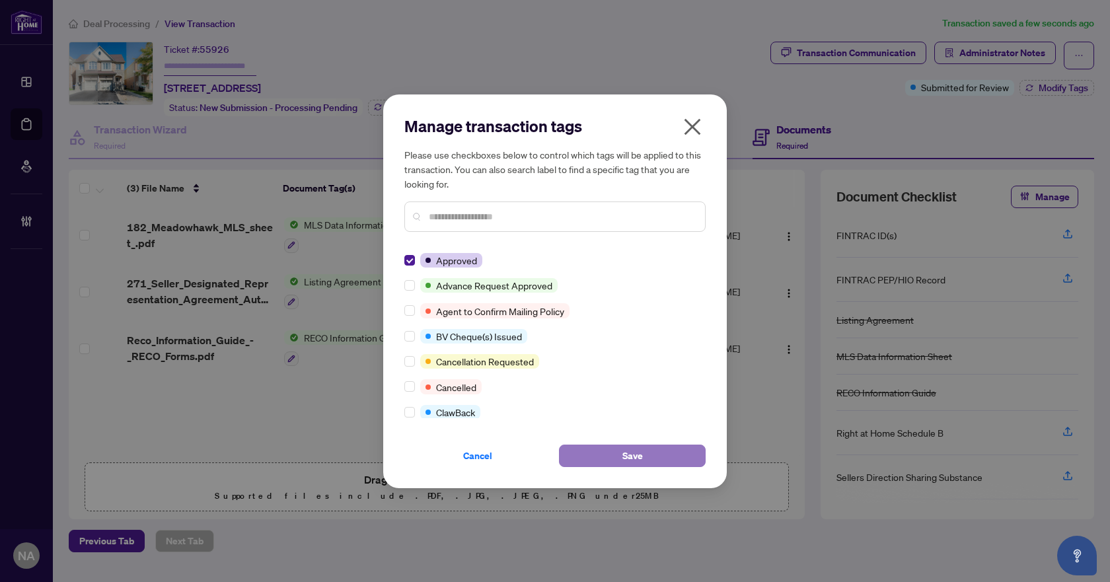
click at [665, 455] on button "Save" at bounding box center [632, 456] width 147 height 22
